Goal: Task Accomplishment & Management: Use online tool/utility

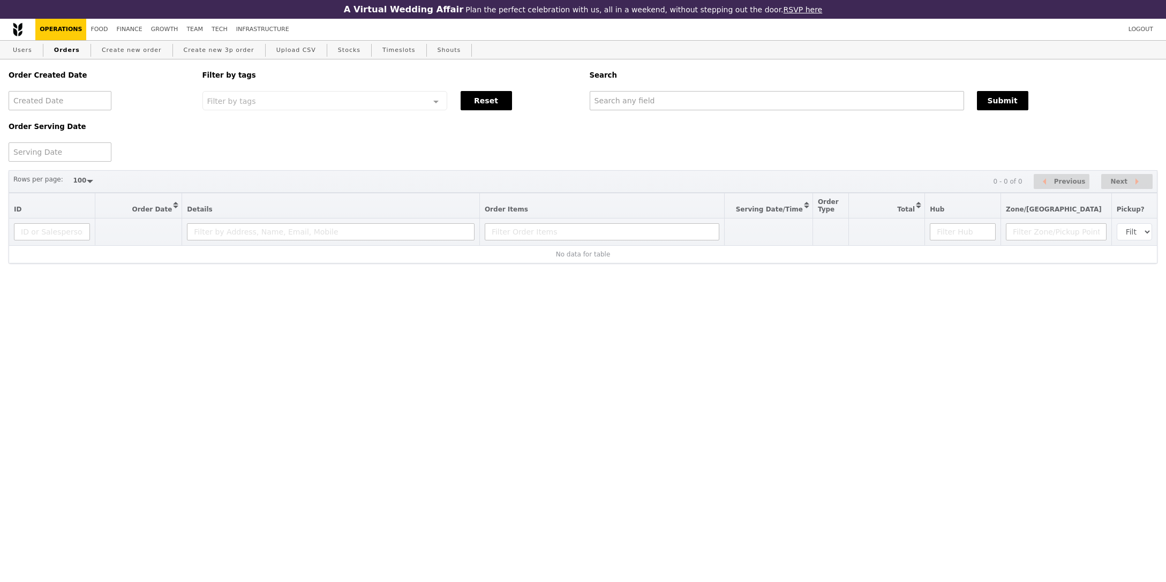
select select "100"
click at [643, 103] on input "text" at bounding box center [776, 100] width 374 height 19
paste input "[EMAIL_ADDRESS][DOMAIN_NAME]"
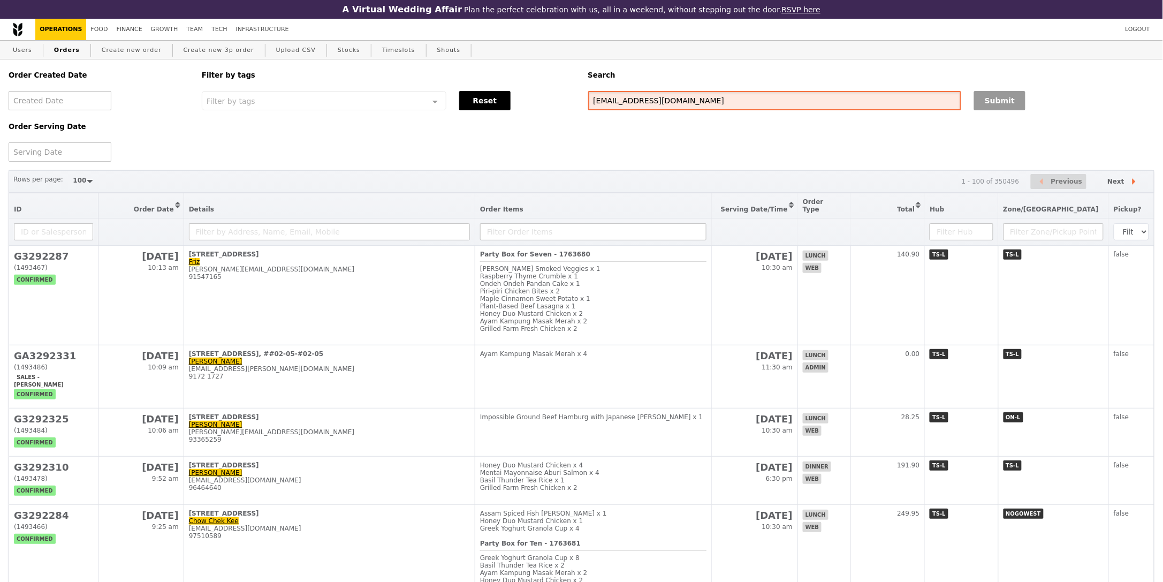
type input "[EMAIL_ADDRESS][DOMAIN_NAME]"
click at [975, 97] on button "Submit" at bounding box center [999, 100] width 51 height 19
